Goal: Obtain resource: Obtain resource

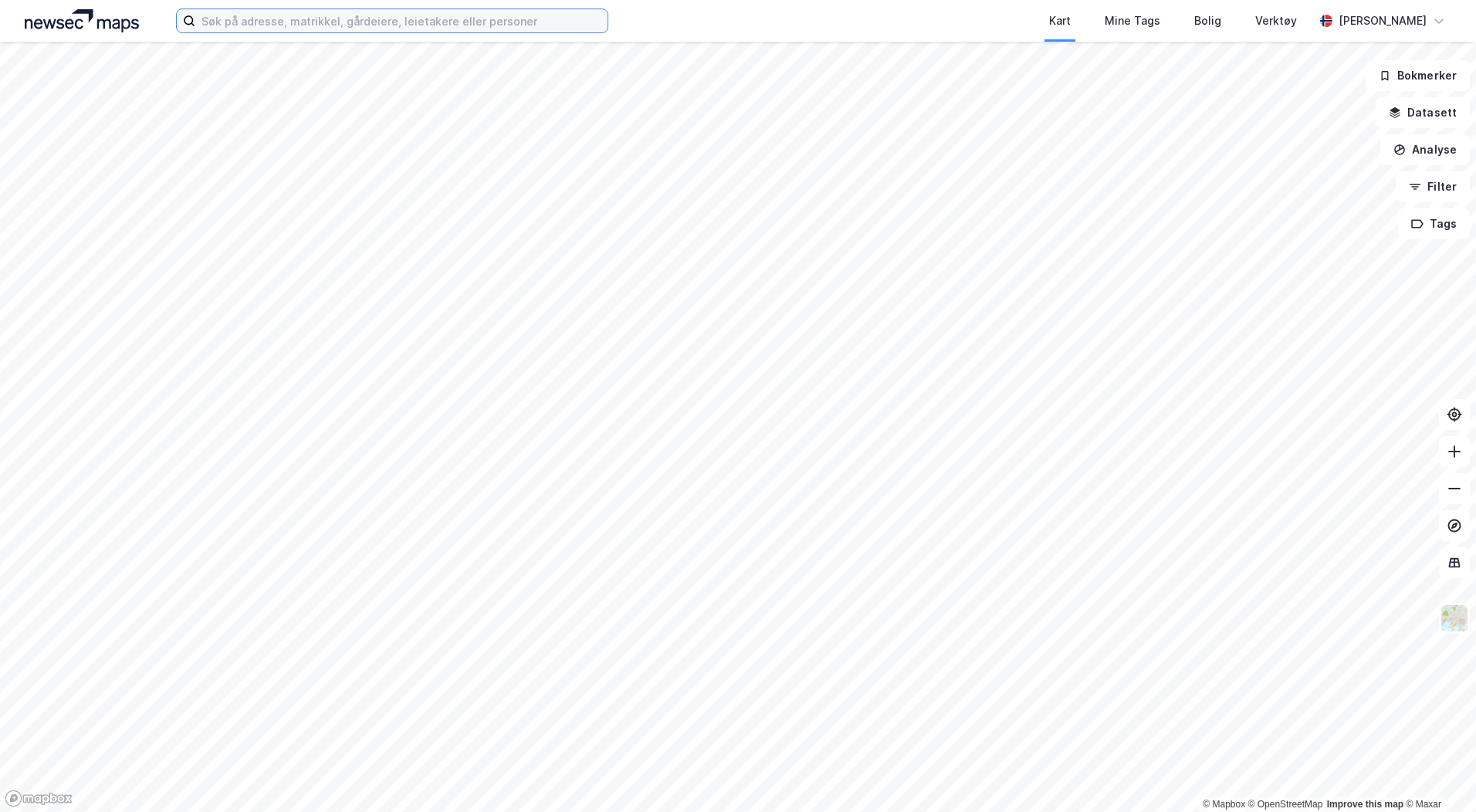
click at [349, 26] on input at bounding box center [401, 20] width 412 height 23
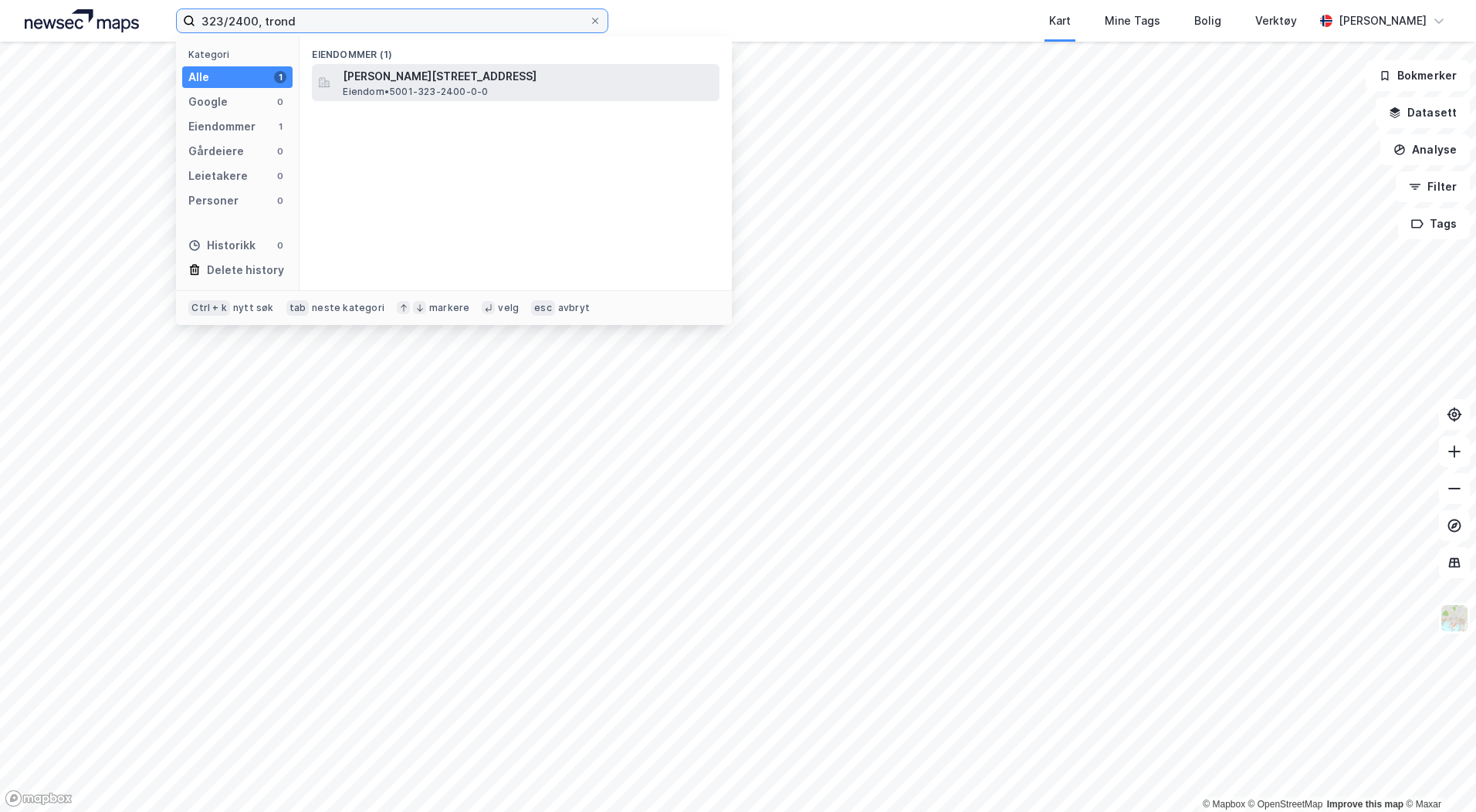
type input "323/2400, trond"
click at [498, 77] on span "[PERSON_NAME][STREET_ADDRESS]" at bounding box center [528, 77] width 371 height 18
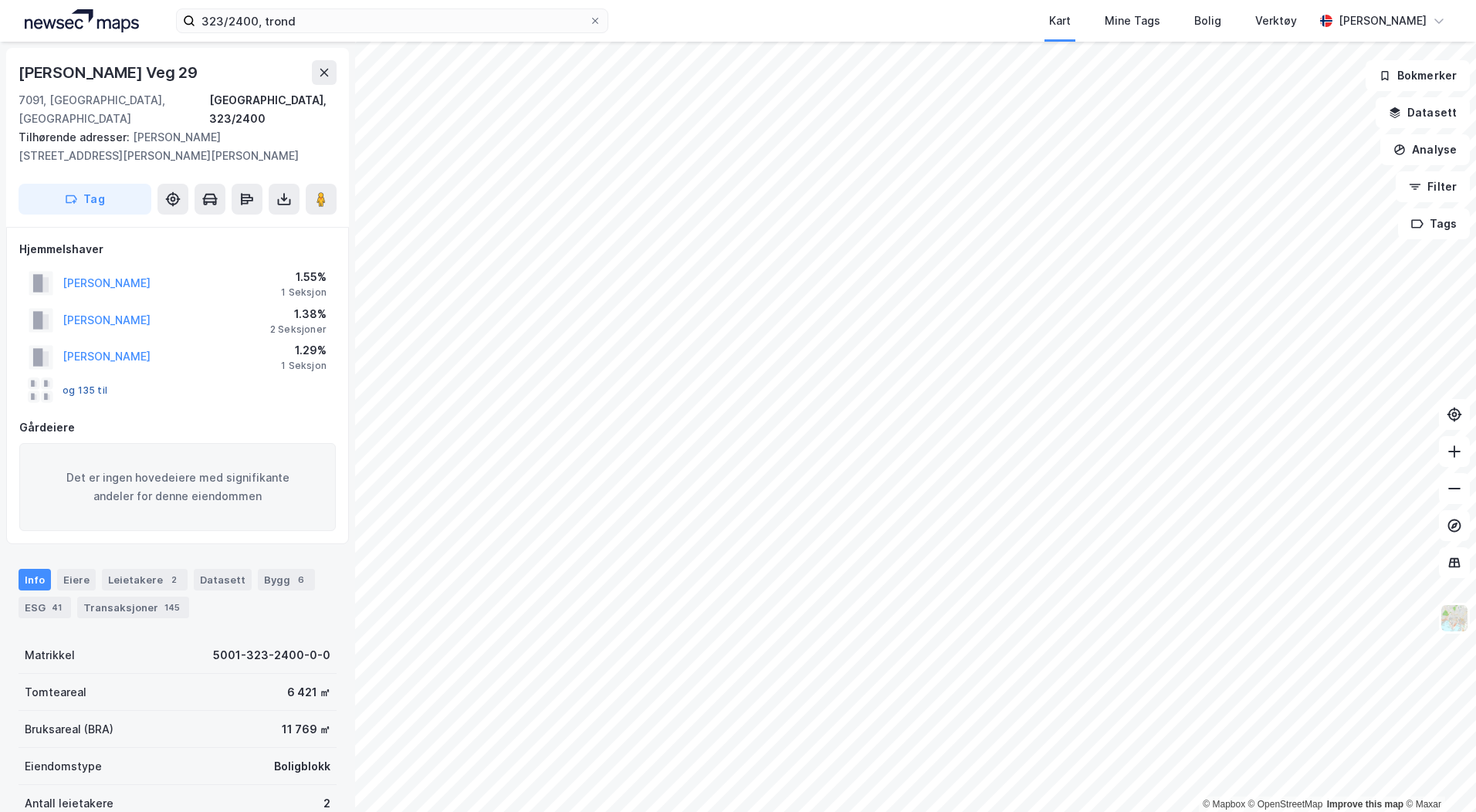
click at [0, 0] on button "og 135 til" at bounding box center [0, 0] width 0 height 0
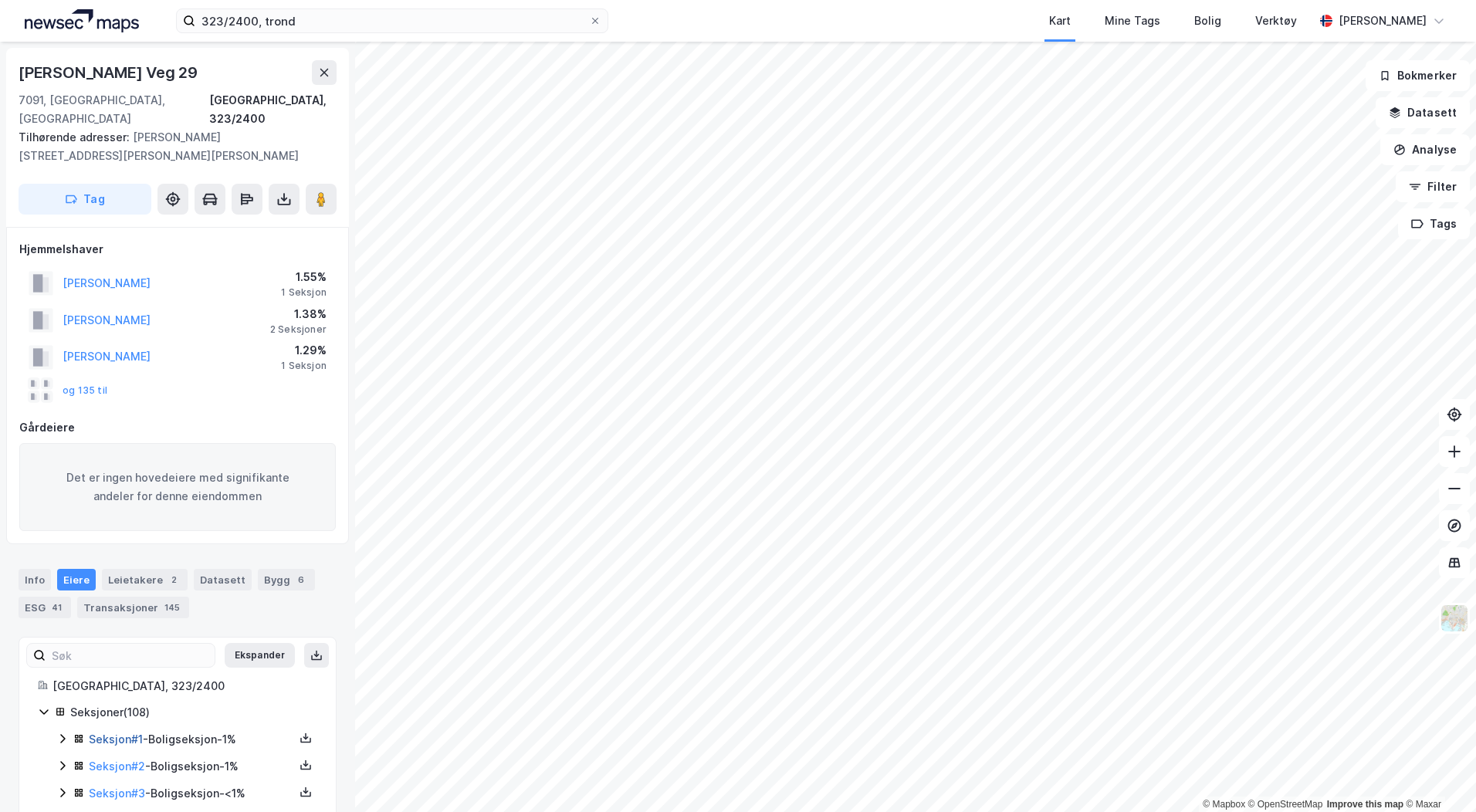
click at [132, 732] on link "Seksjon # 1" at bounding box center [116, 739] width 54 height 13
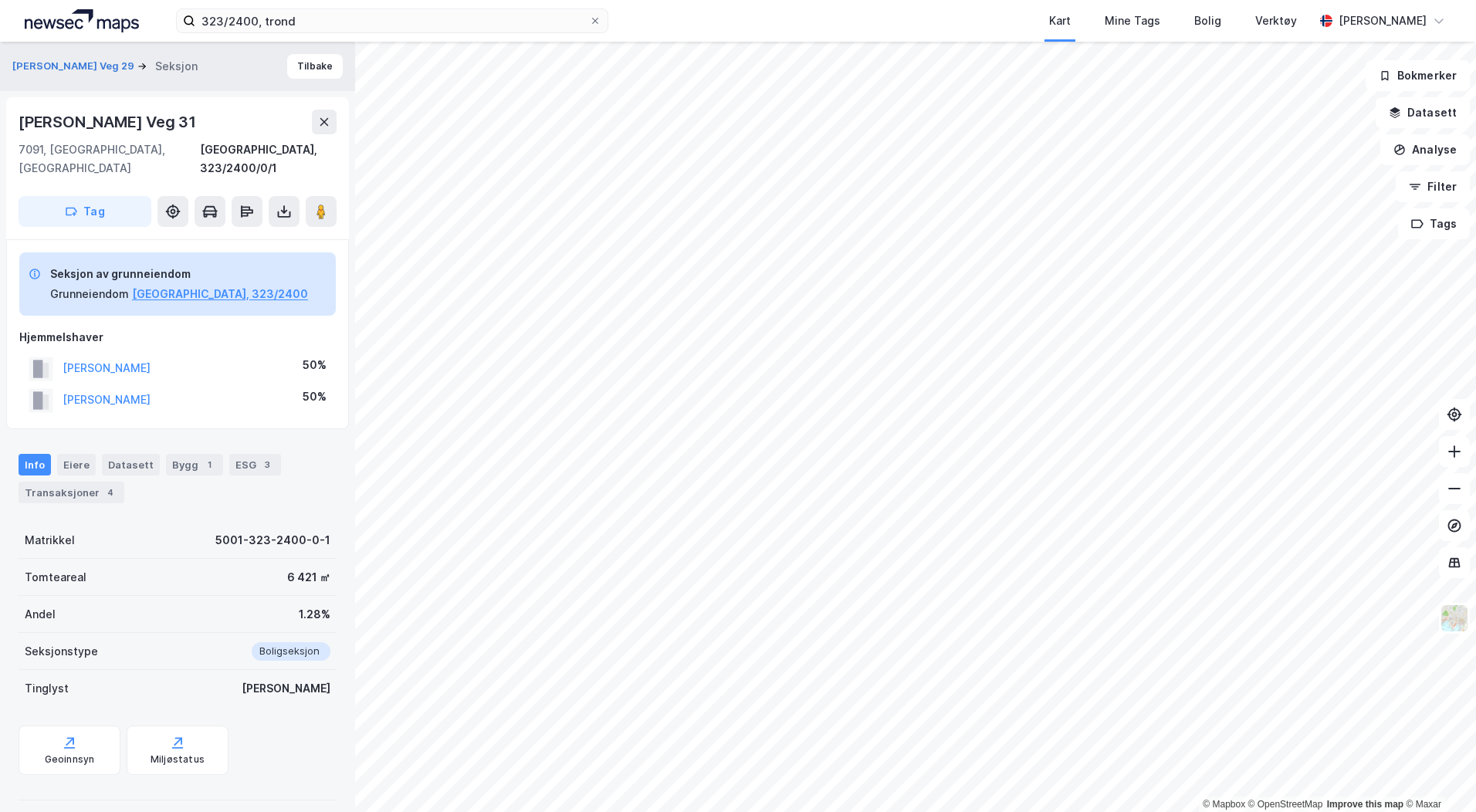
scroll to position [3, 0]
click at [282, 202] on icon at bounding box center [284, 209] width 16 height 16
click at [227, 234] on div "Last ned grunnbok" at bounding box center [207, 240] width 90 height 12
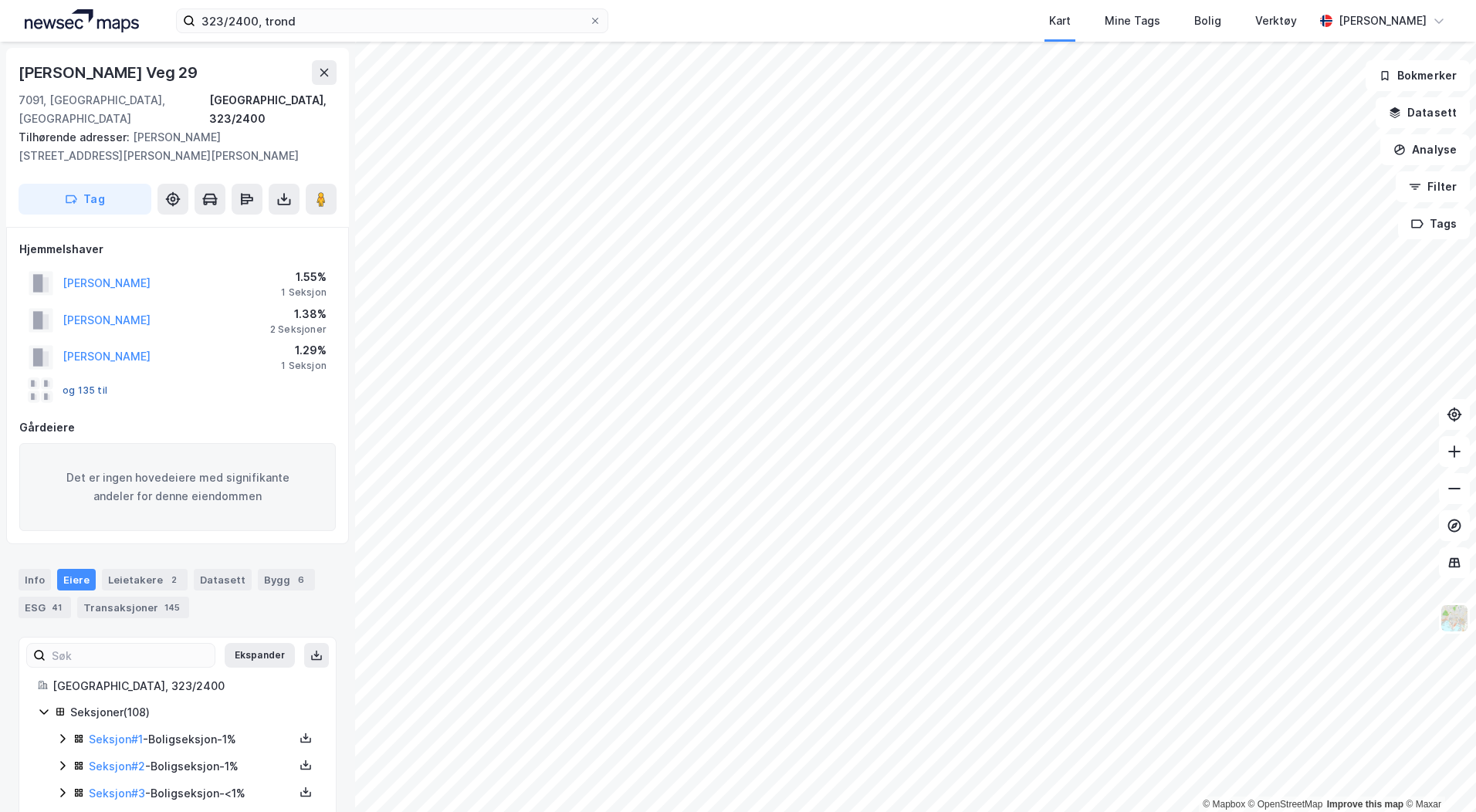
click at [0, 0] on button "og 135 til" at bounding box center [0, 0] width 0 height 0
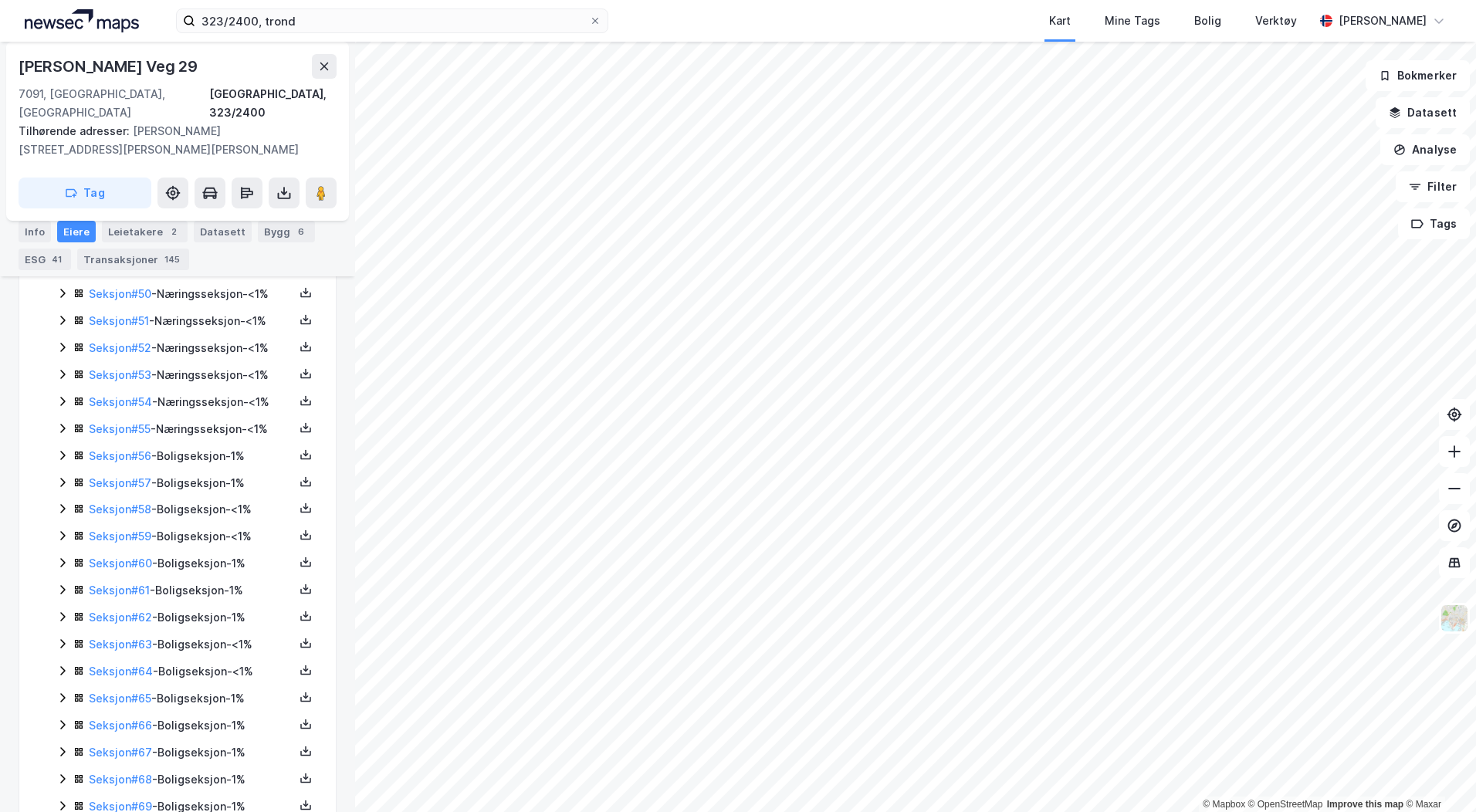
scroll to position [1715, 0]
click at [103, 367] on link "Seksjon # 51" at bounding box center [118, 374] width 60 height 13
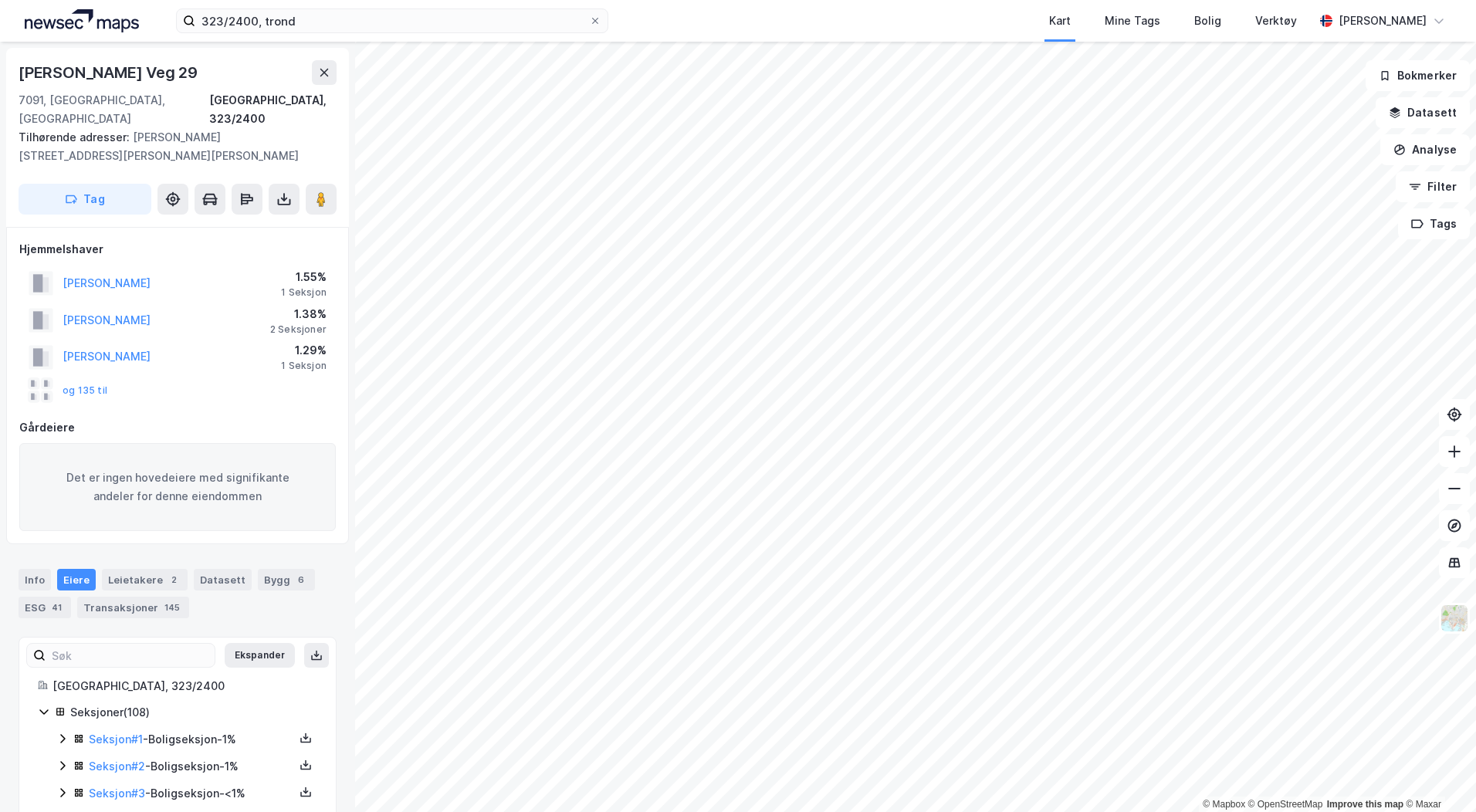
scroll to position [1, 0]
click at [0, 0] on button "og 135 til" at bounding box center [0, 0] width 0 height 0
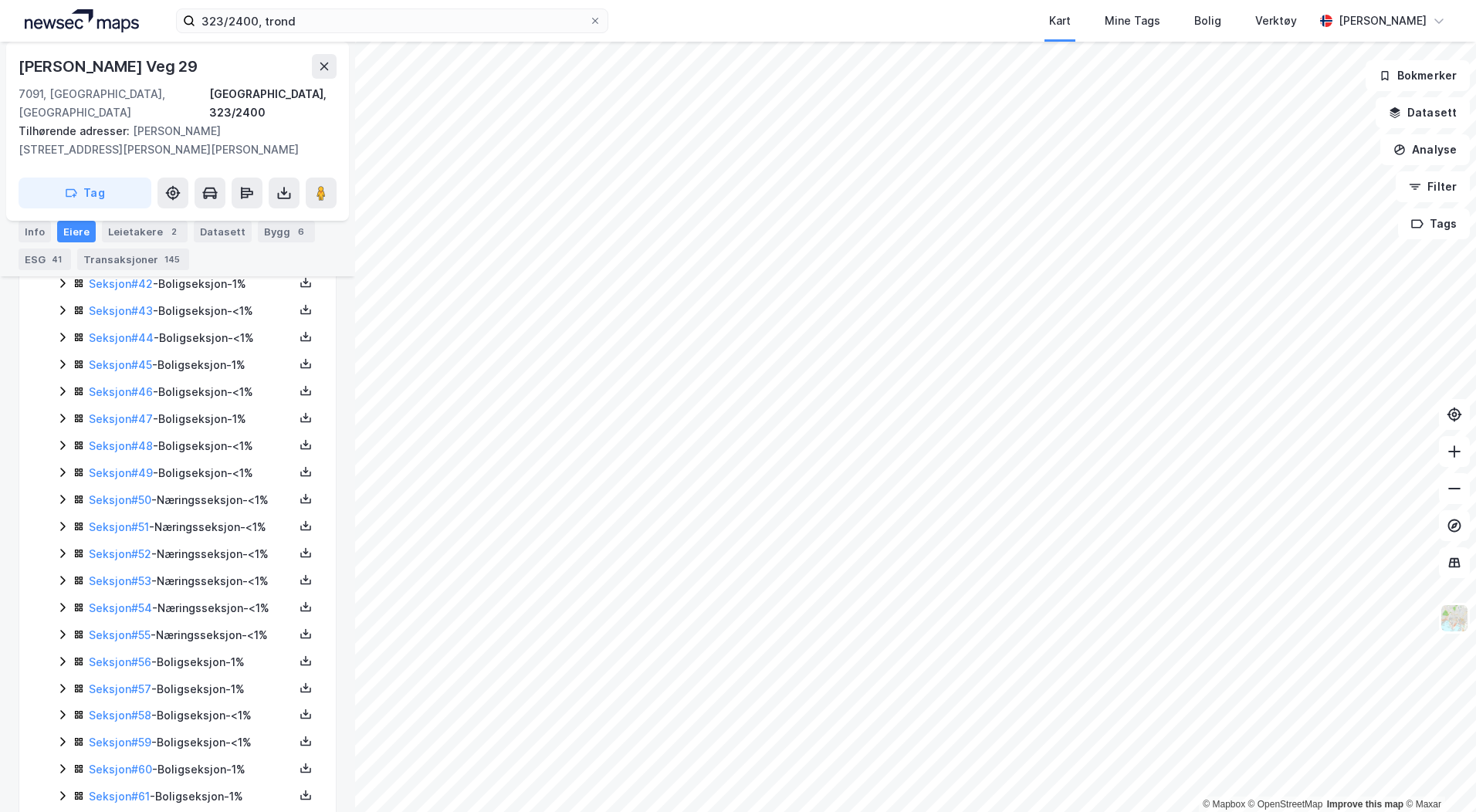
scroll to position [1573, 0]
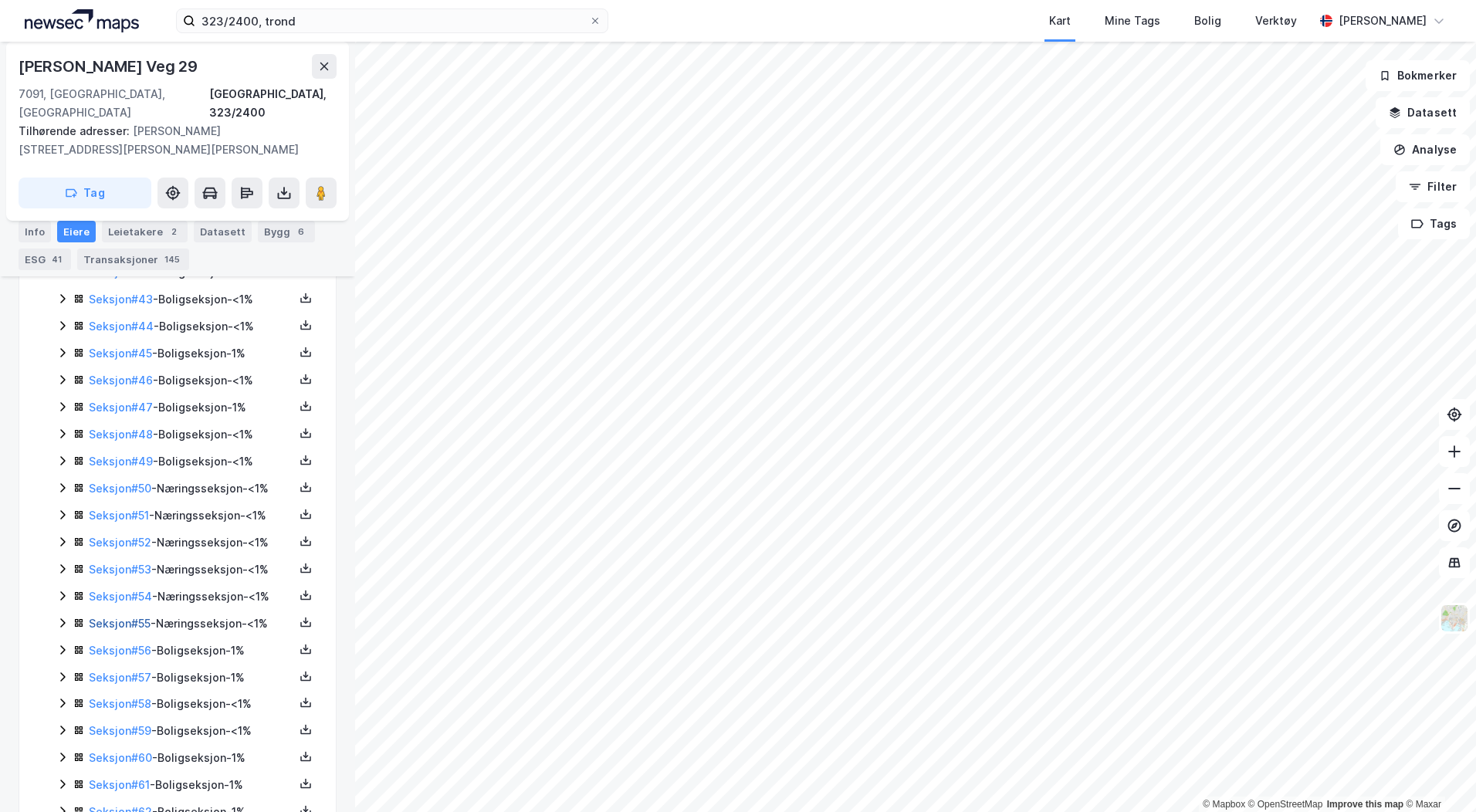
click at [123, 617] on link "Seksjon # 55" at bounding box center [119, 623] width 62 height 13
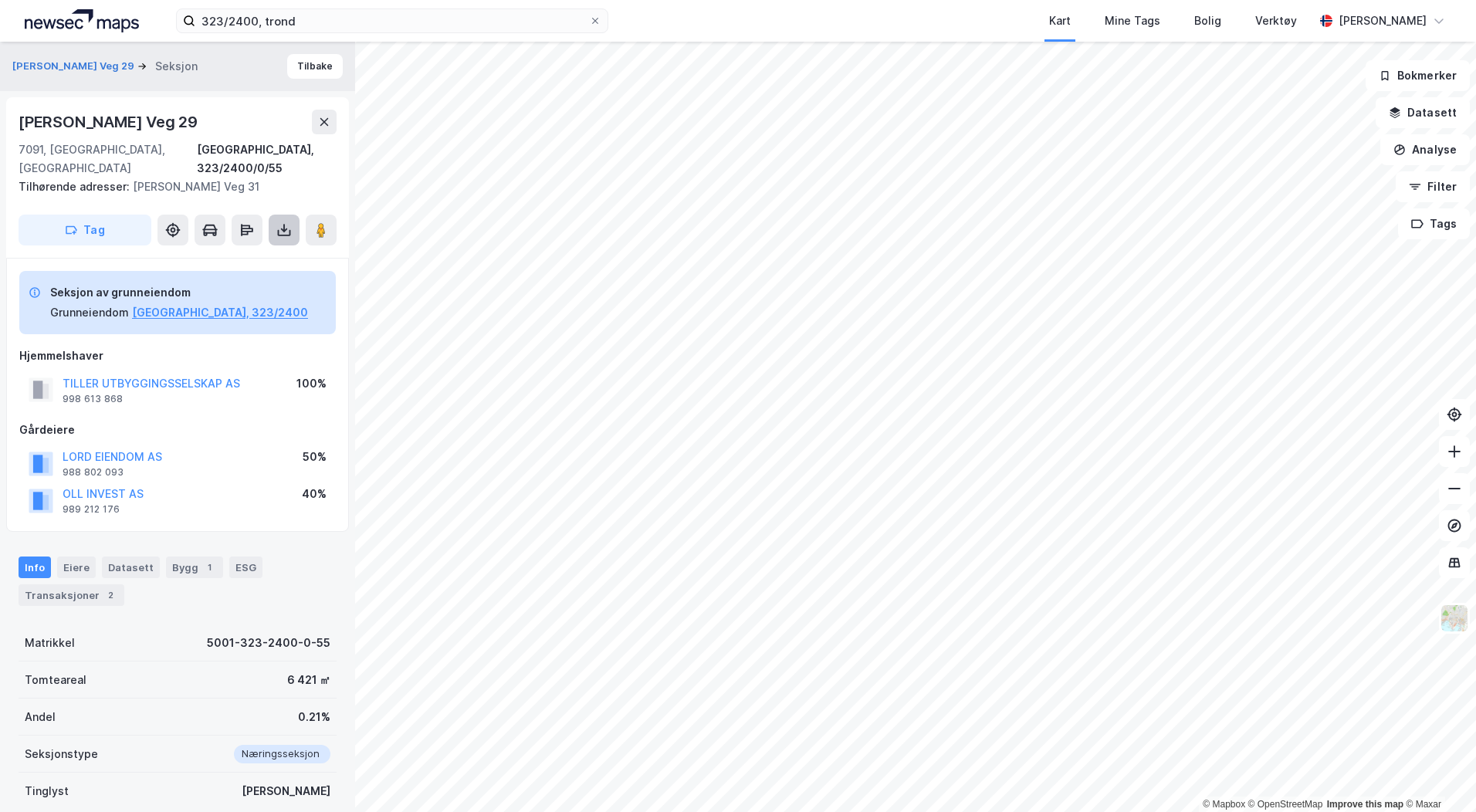
click at [286, 222] on icon at bounding box center [284, 229] width 16 height 16
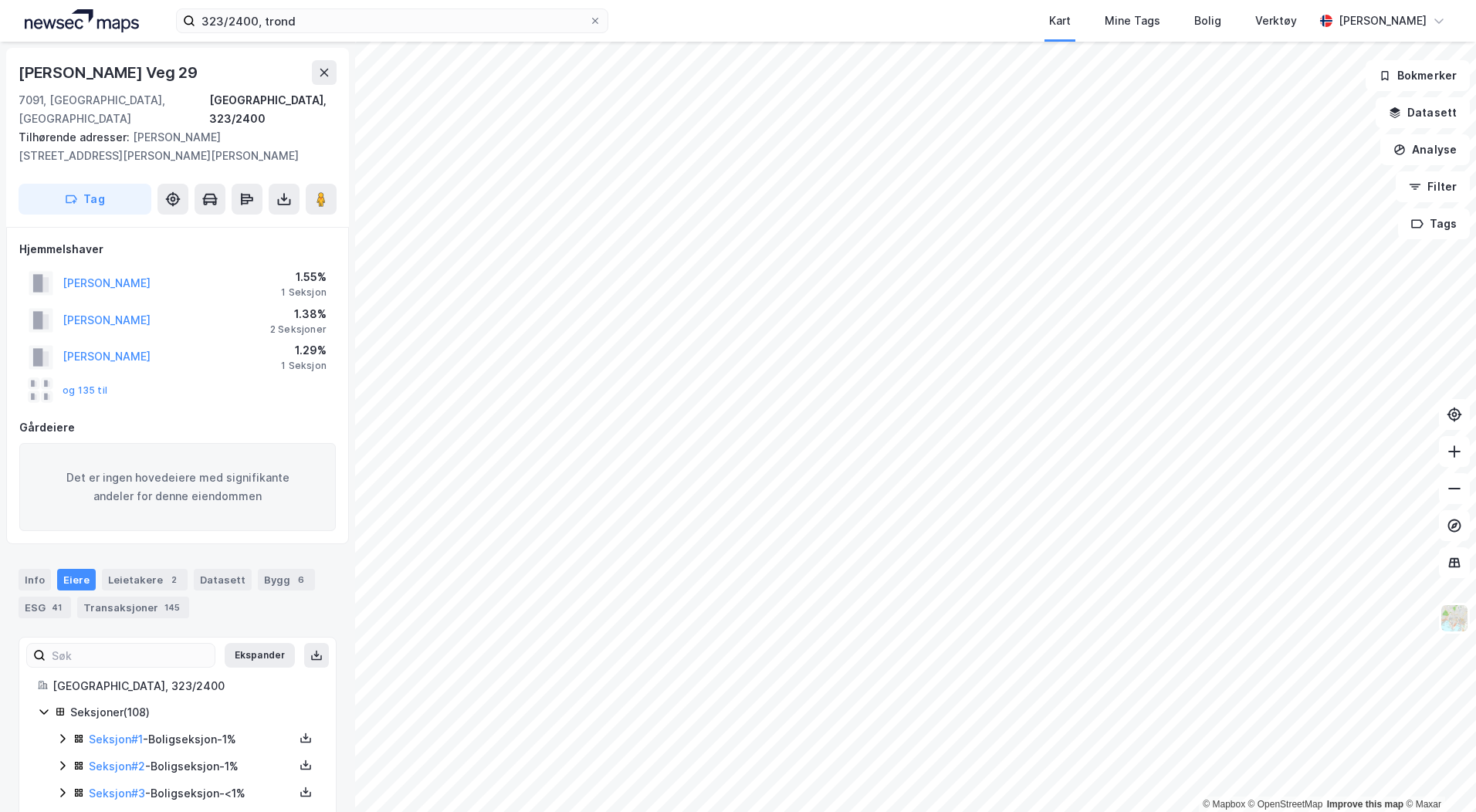
scroll to position [1, 0]
click at [283, 198] on icon at bounding box center [285, 201] width 13 height 6
click at [224, 223] on div "Last ned grunnbok" at bounding box center [207, 228] width 90 height 12
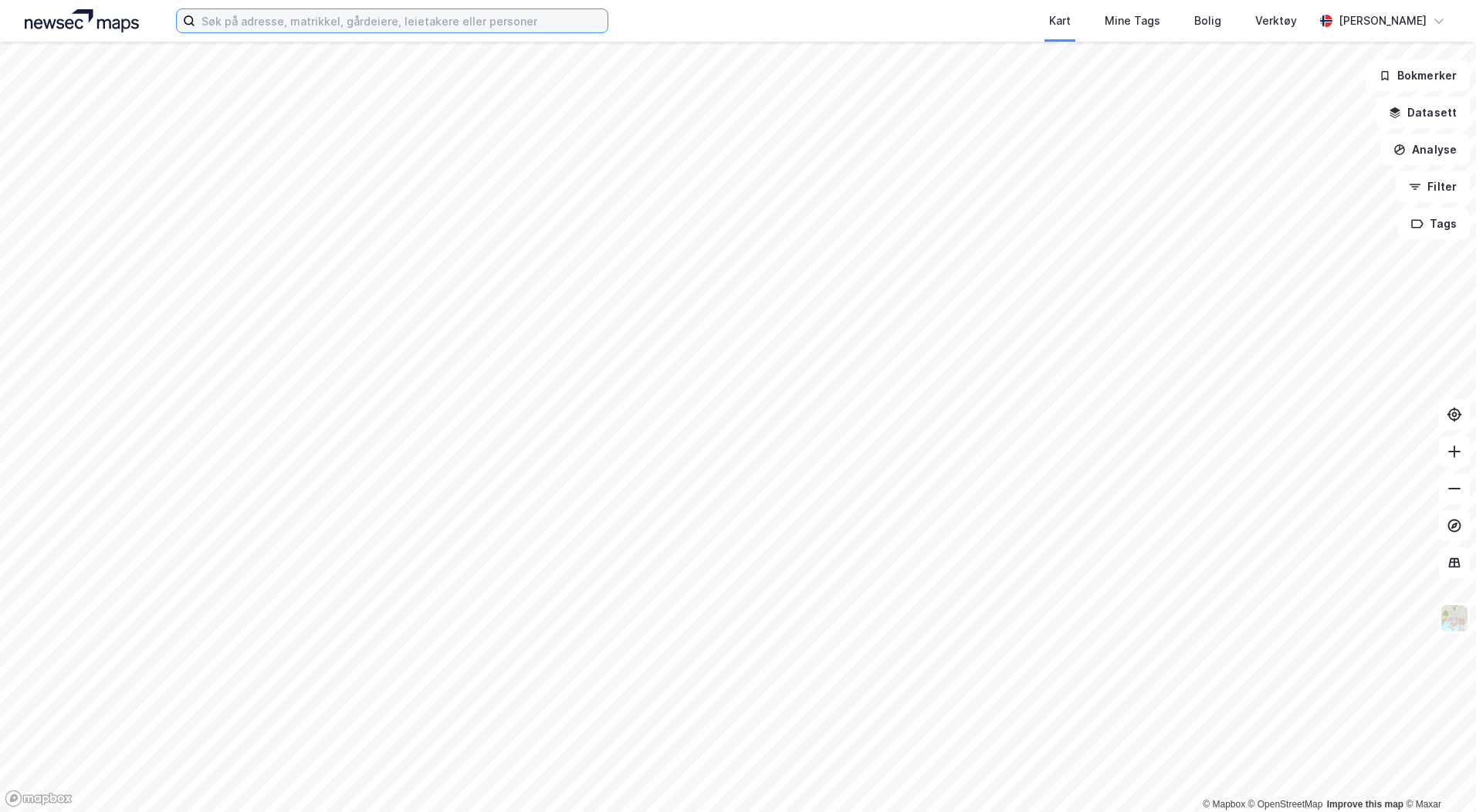
click at [270, 22] on input at bounding box center [401, 20] width 412 height 23
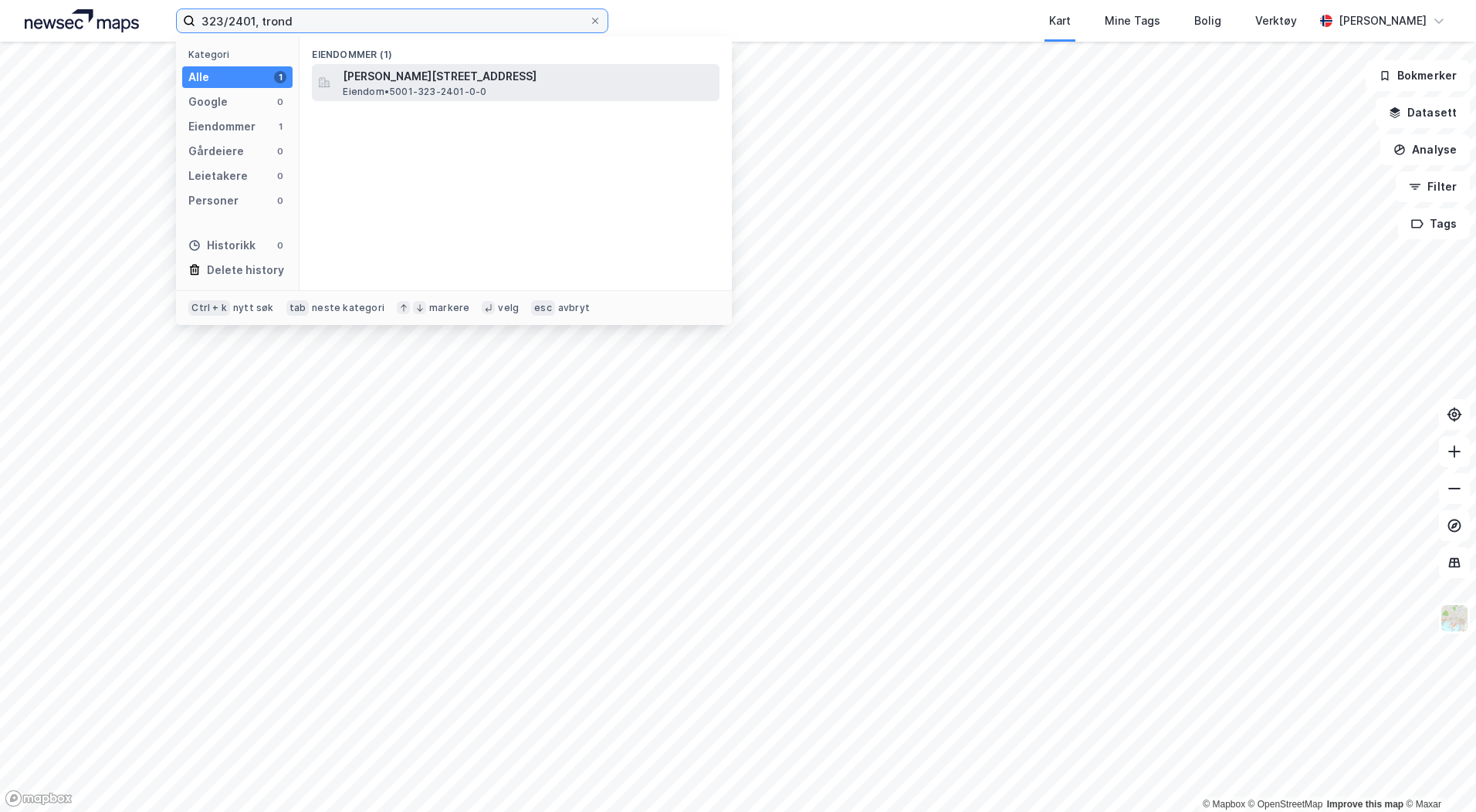
type input "323/2401, trond"
click at [503, 83] on span "Harald Torps veg 21, 7091, TILLER, TRONDHEIM" at bounding box center [528, 77] width 371 height 18
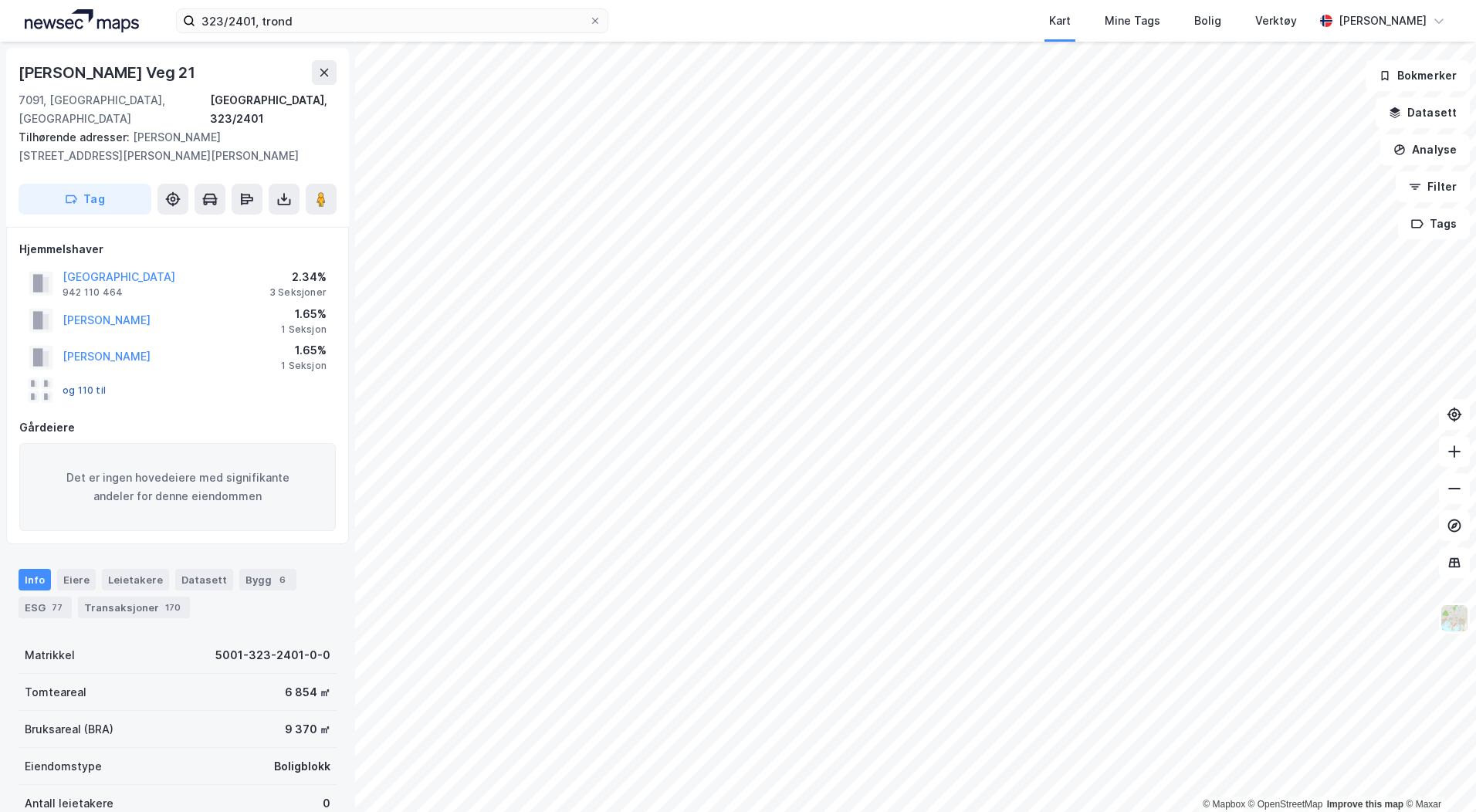
click at [0, 0] on button "og 110 til" at bounding box center [0, 0] width 0 height 0
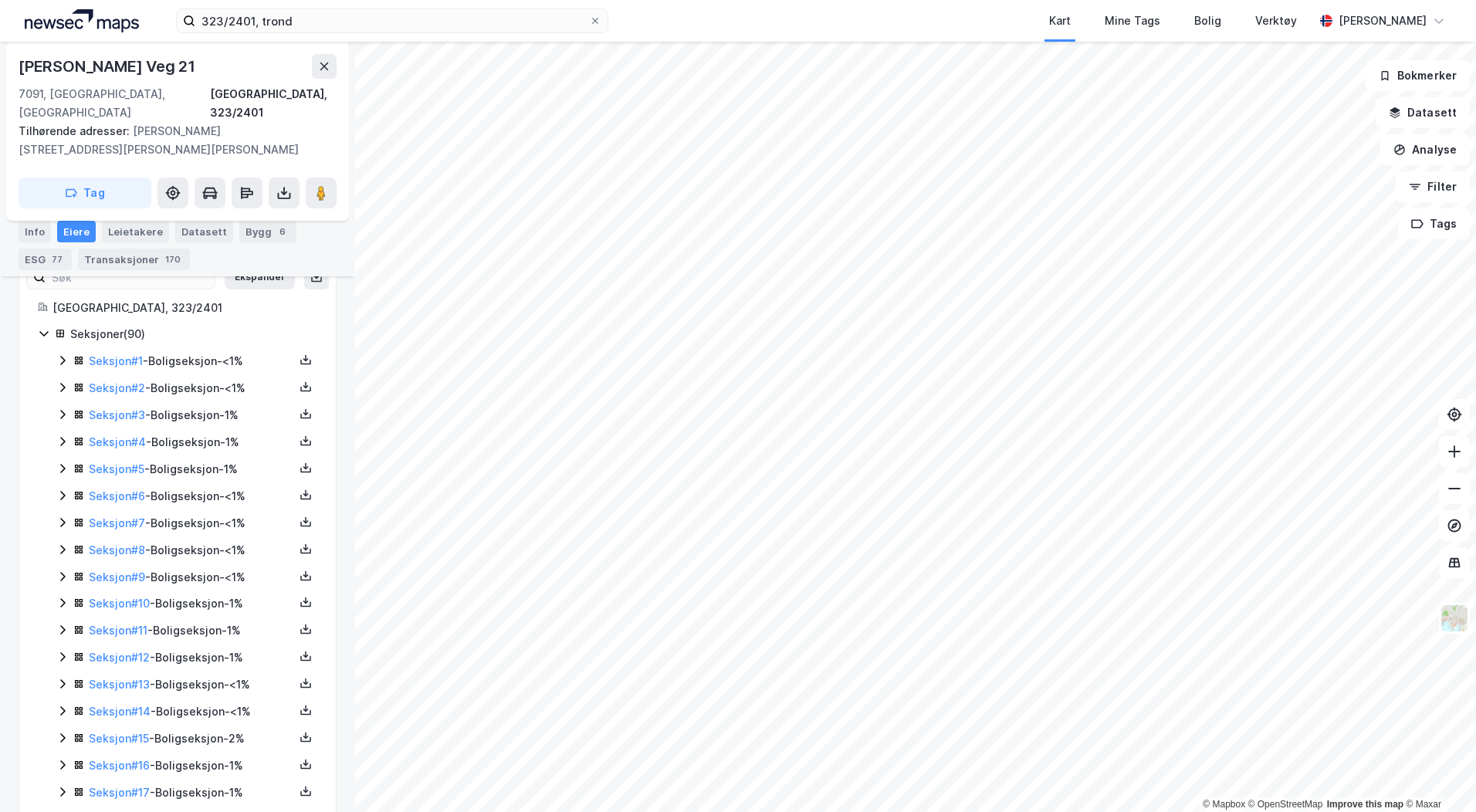
scroll to position [386, 0]
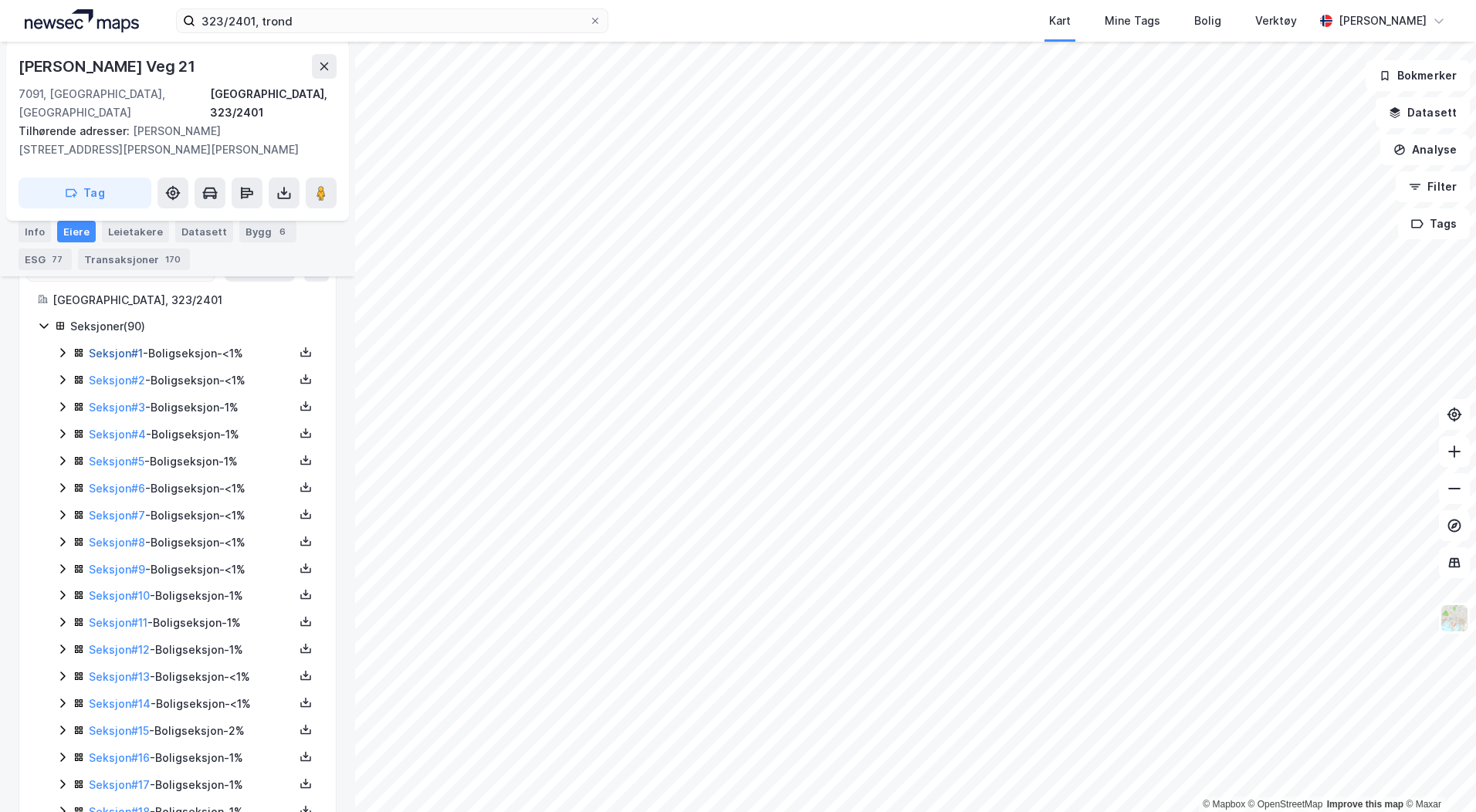
click at [124, 347] on link "Seksjon # 1" at bounding box center [116, 353] width 54 height 13
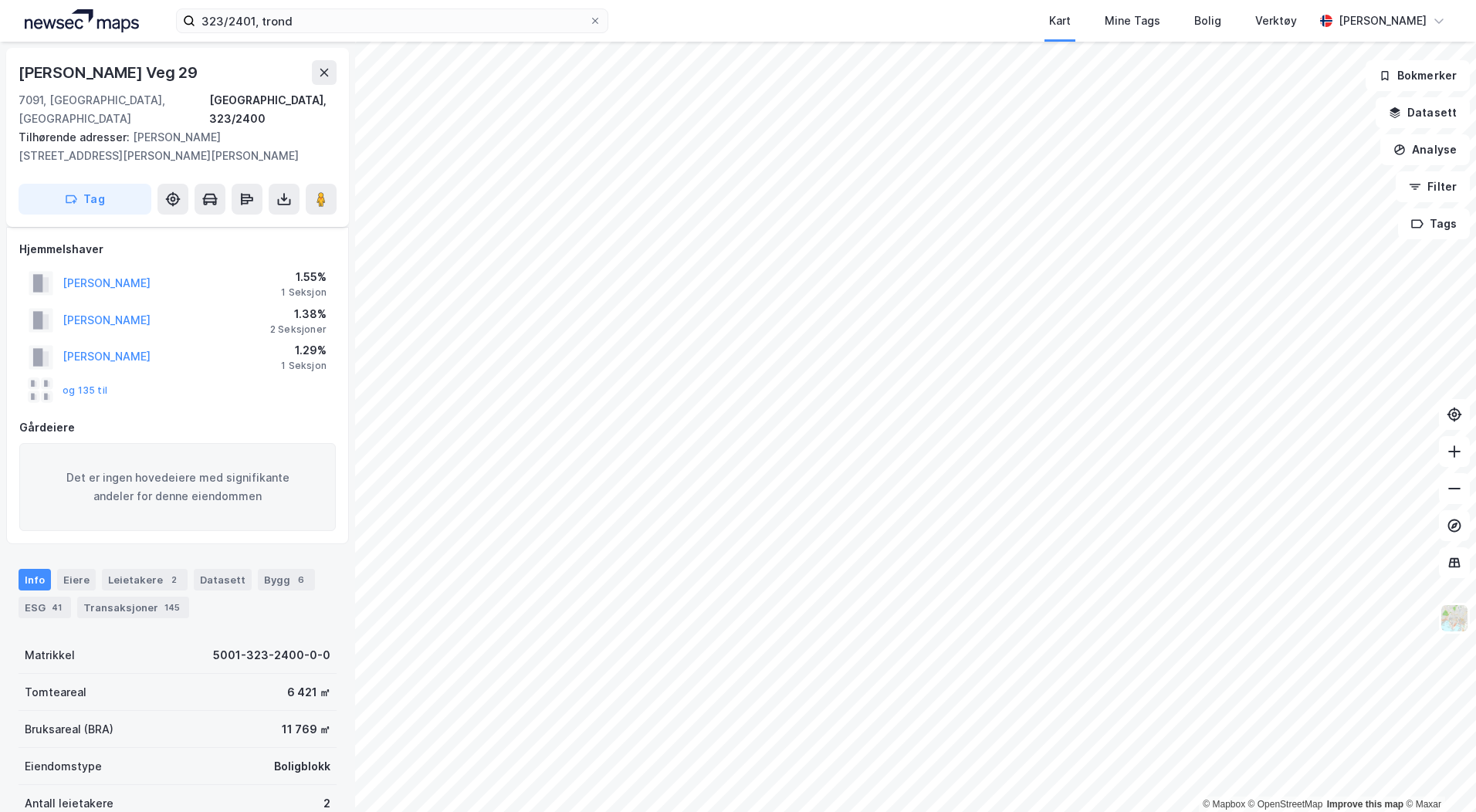
scroll to position [44, 0]
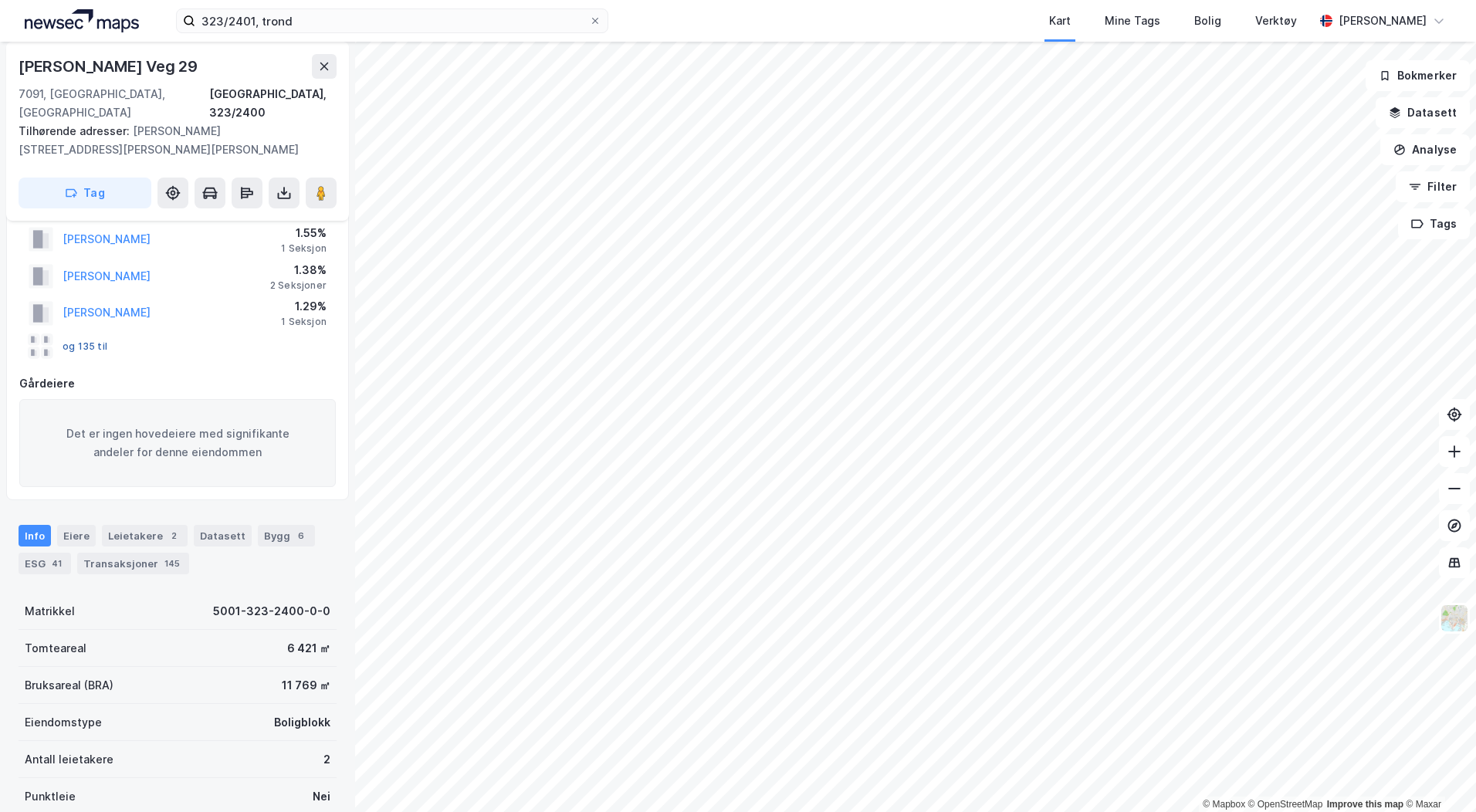
click at [0, 0] on button "og 135 til" at bounding box center [0, 0] width 0 height 0
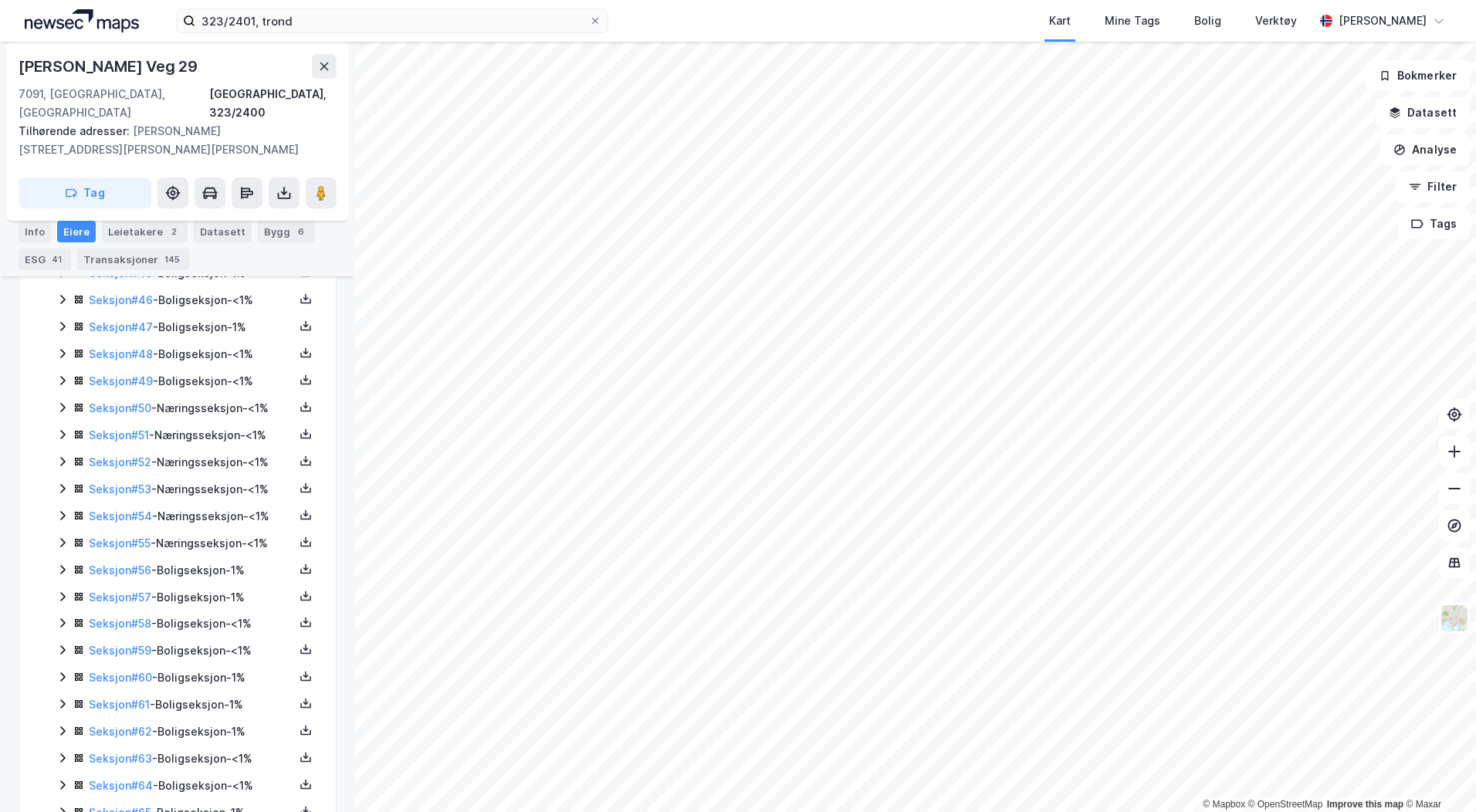
scroll to position [1637, 0]
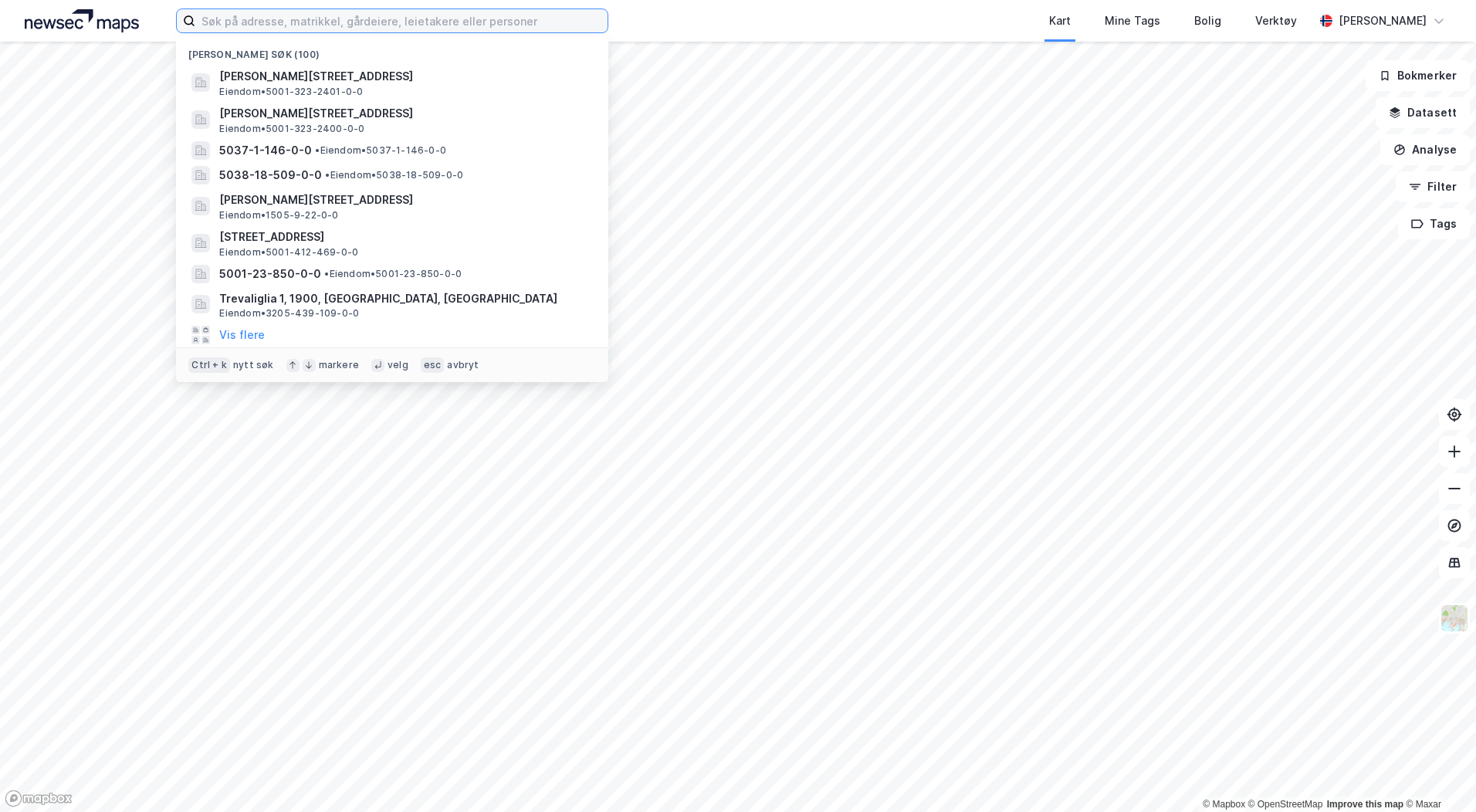
click at [530, 21] on input at bounding box center [401, 20] width 412 height 23
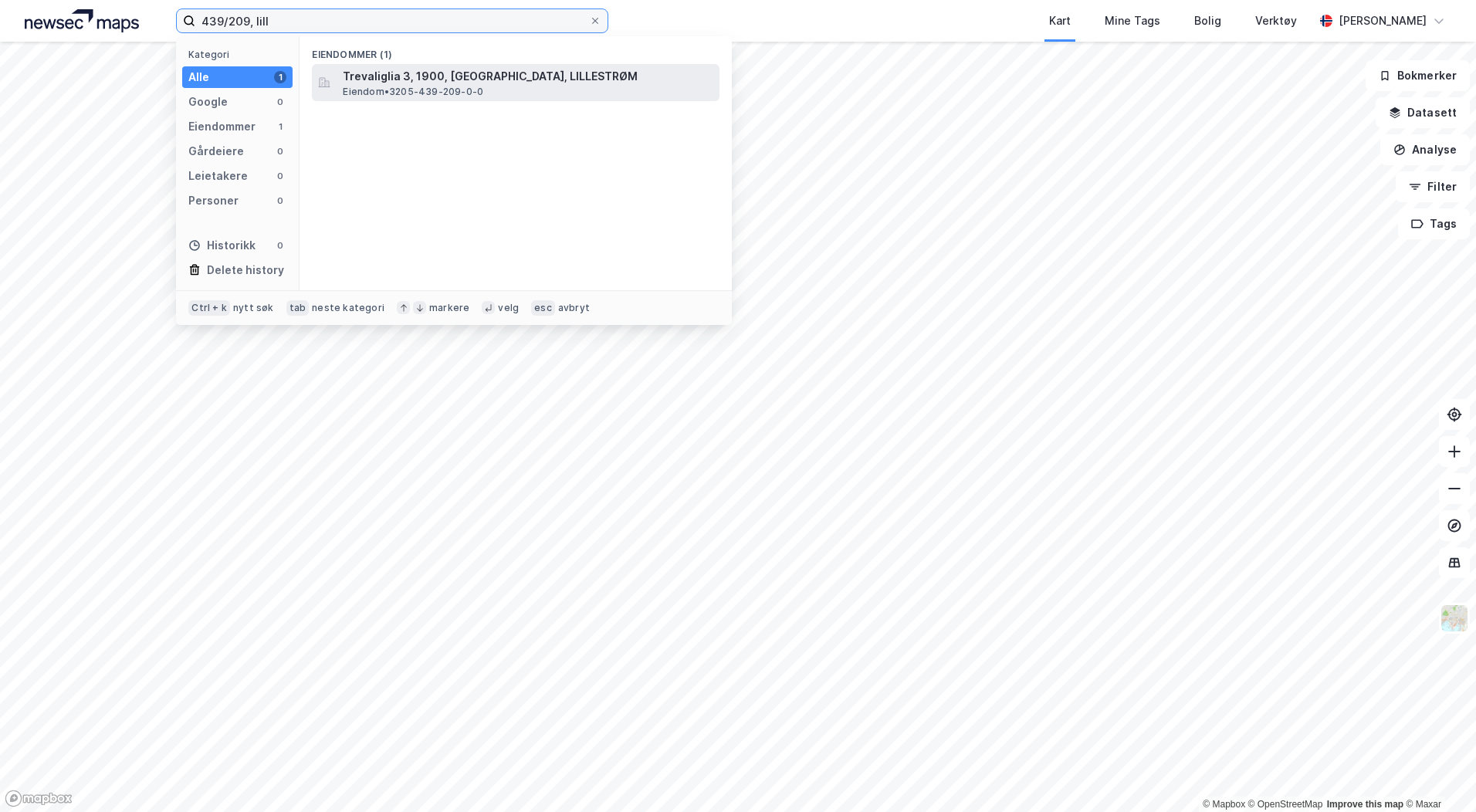
type input "439/209, lill"
click at [523, 93] on div "Trevaliglia 3, 1900, FETSUND, LILLESTRØM Eiendom • 3205-439-209-0-0" at bounding box center [530, 82] width 374 height 31
